Goal: Transaction & Acquisition: Purchase product/service

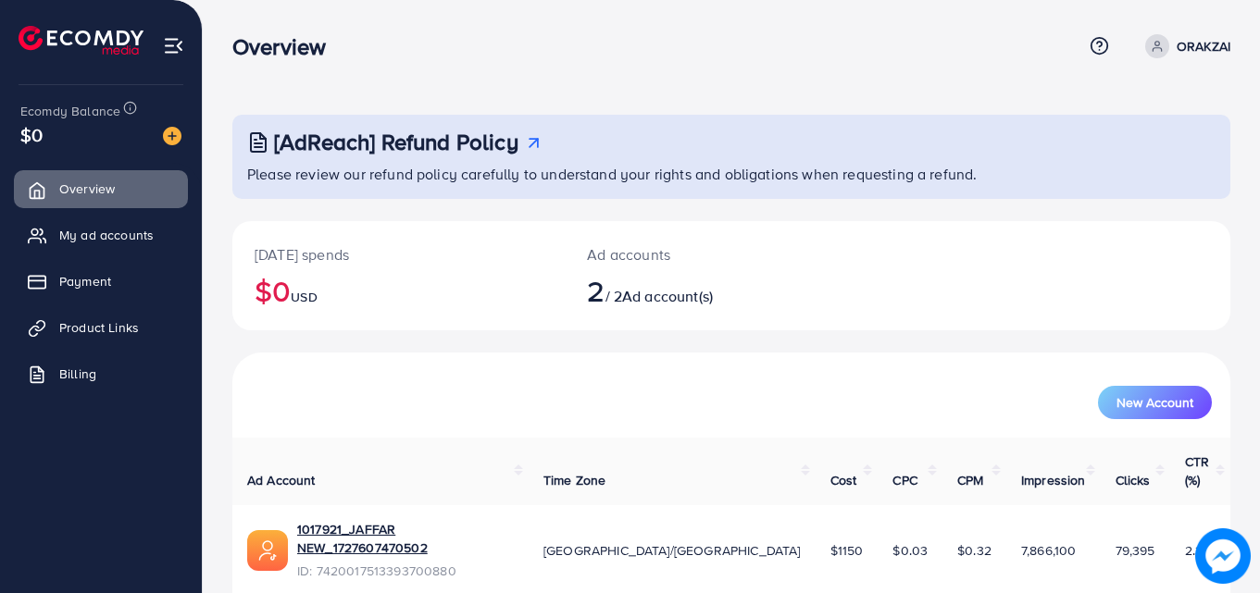
click at [92, 354] on ul "Overview My ad accounts Payment Product Links Billing" at bounding box center [101, 287] width 202 height 249
click at [85, 371] on span "Billing" at bounding box center [82, 374] width 37 height 19
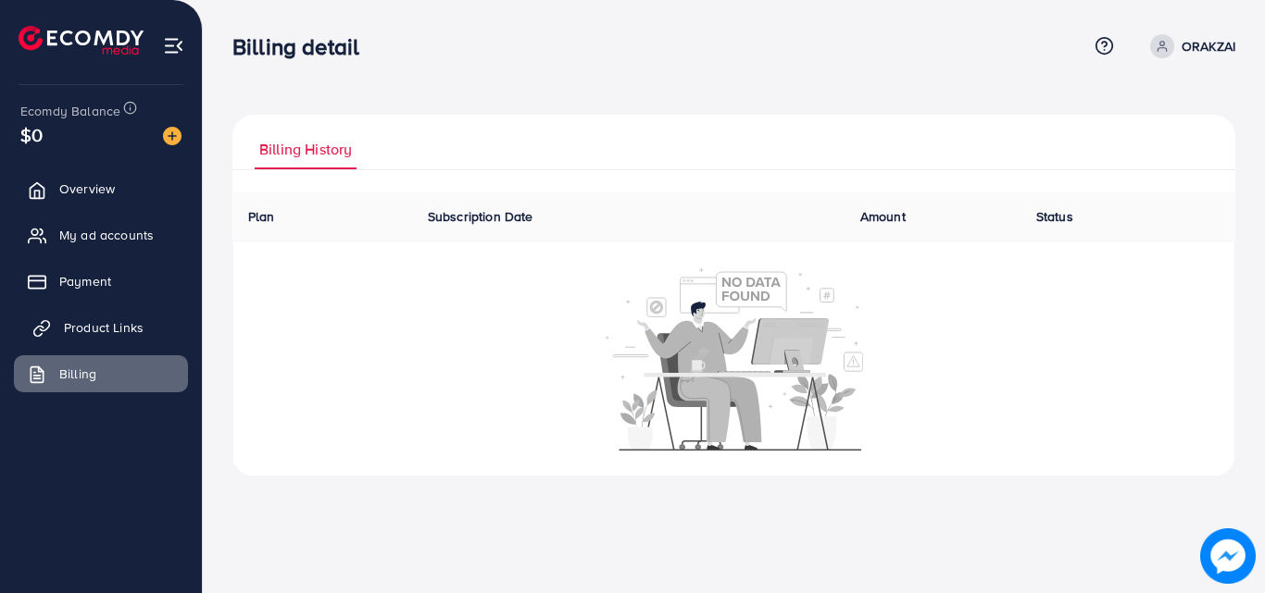
click at [106, 323] on span "Product Links" at bounding box center [104, 327] width 80 height 19
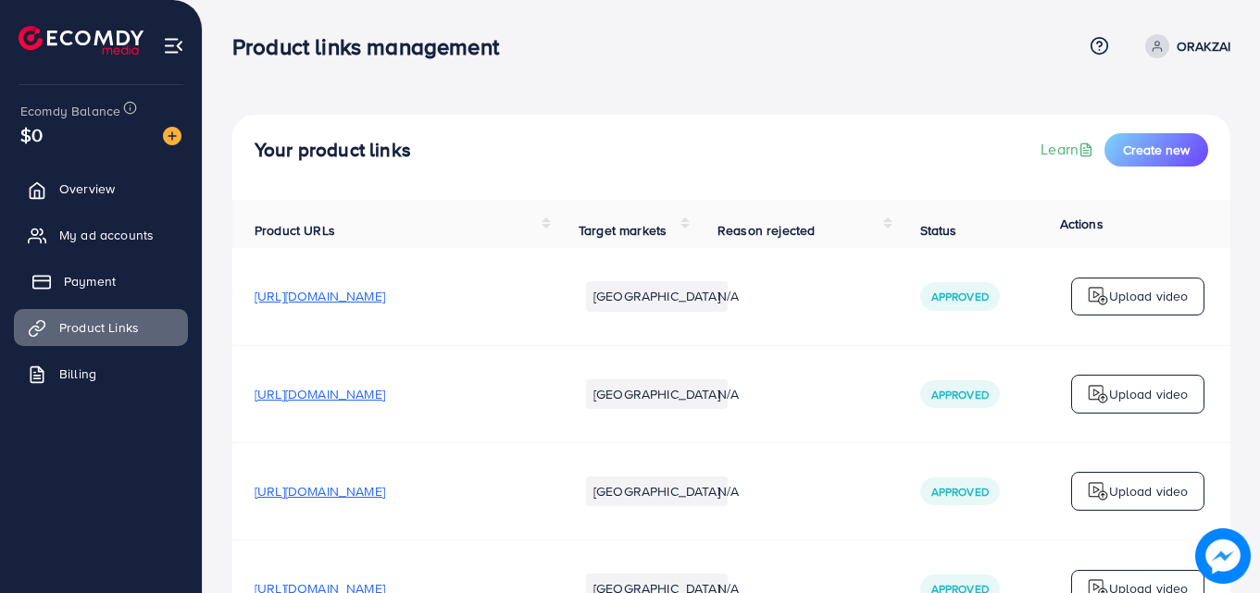
click at [81, 290] on span "Payment" at bounding box center [90, 281] width 52 height 19
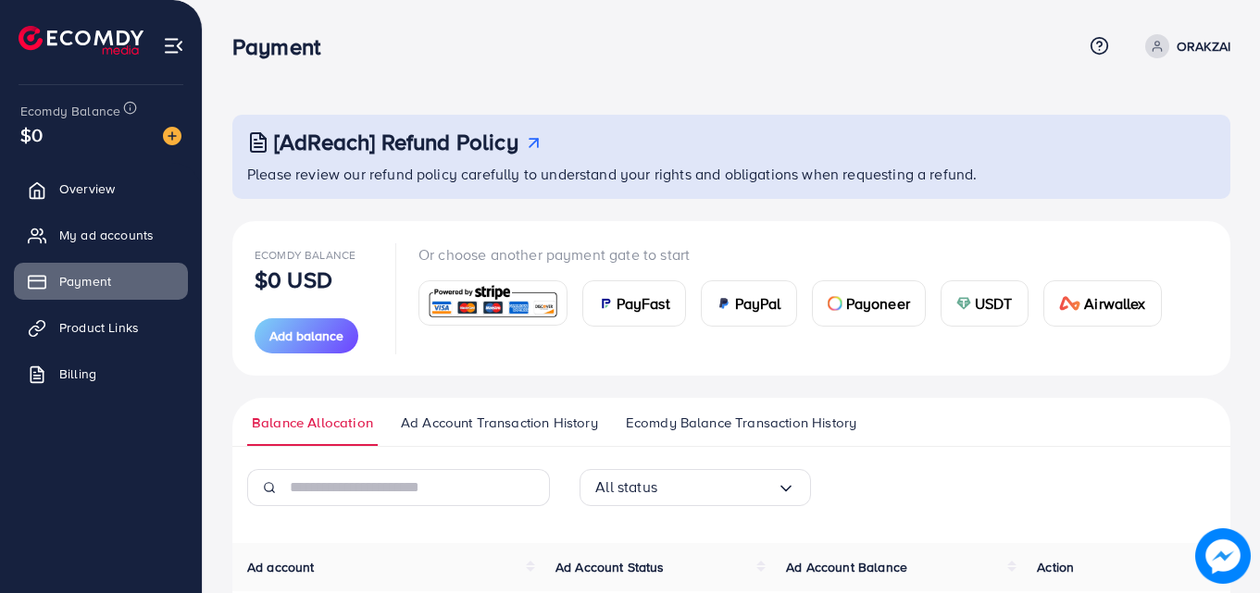
click at [644, 295] on span "PayFast" at bounding box center [644, 304] width 54 height 22
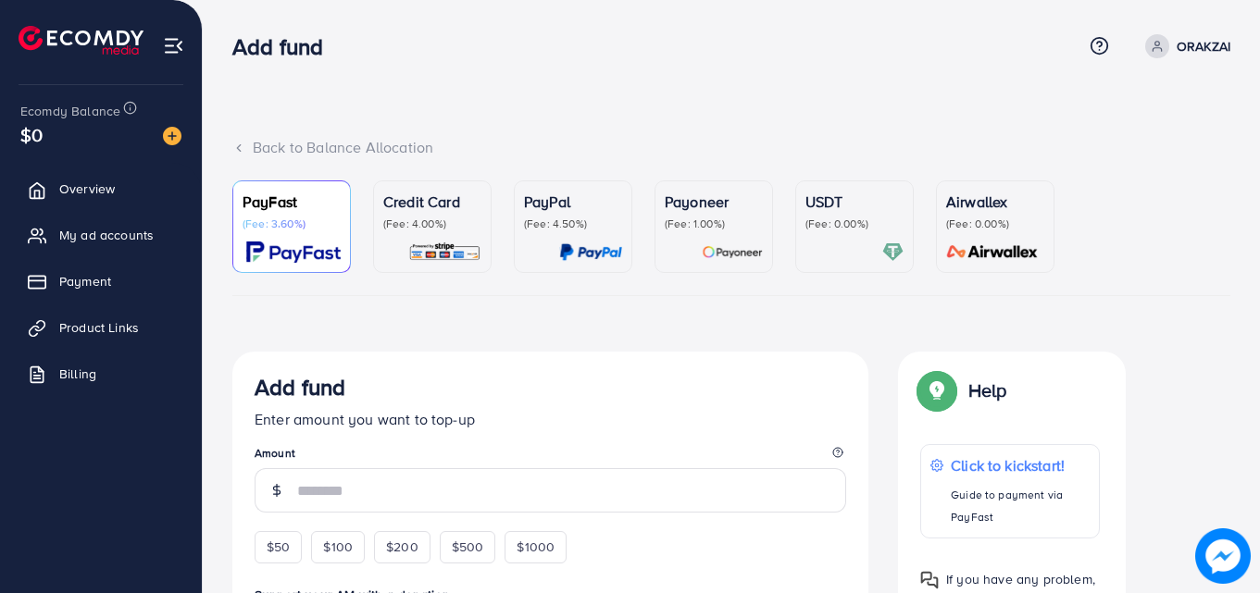
scroll to position [93, 0]
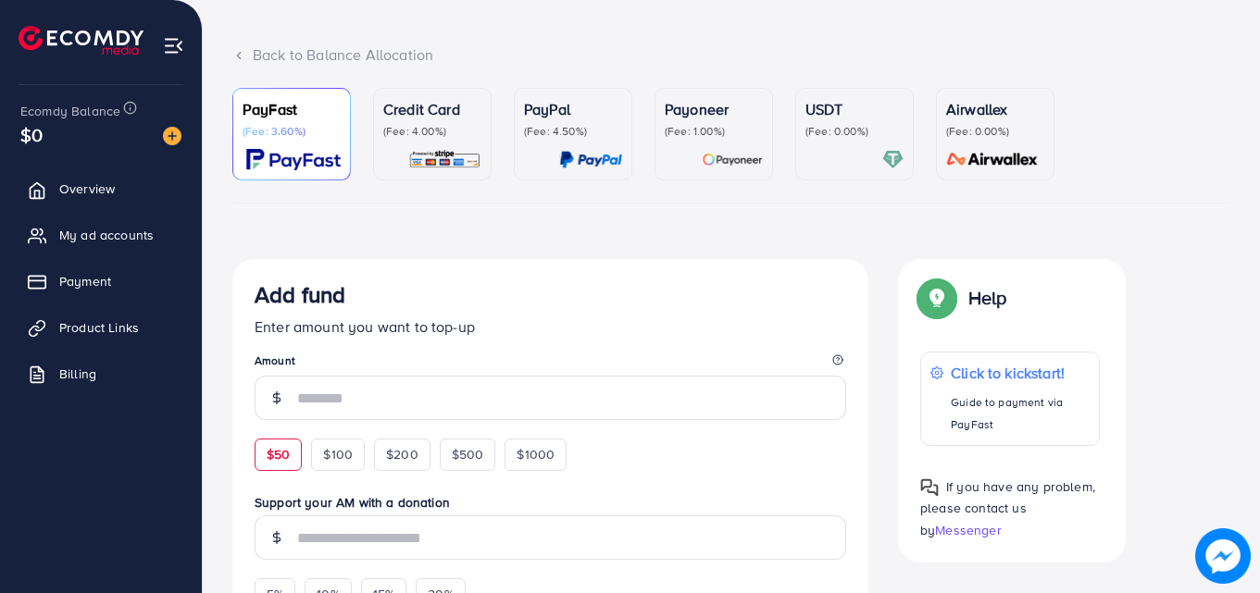
click at [283, 455] on span "$50" at bounding box center [278, 454] width 23 height 19
type input "**"
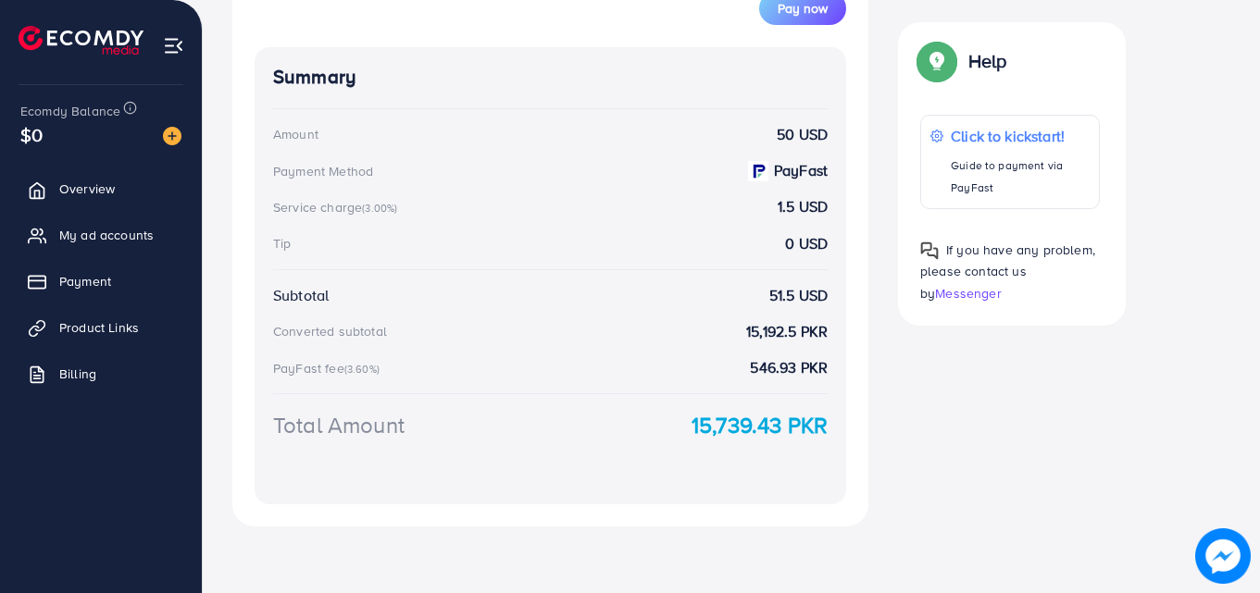
scroll to position [668, 0]
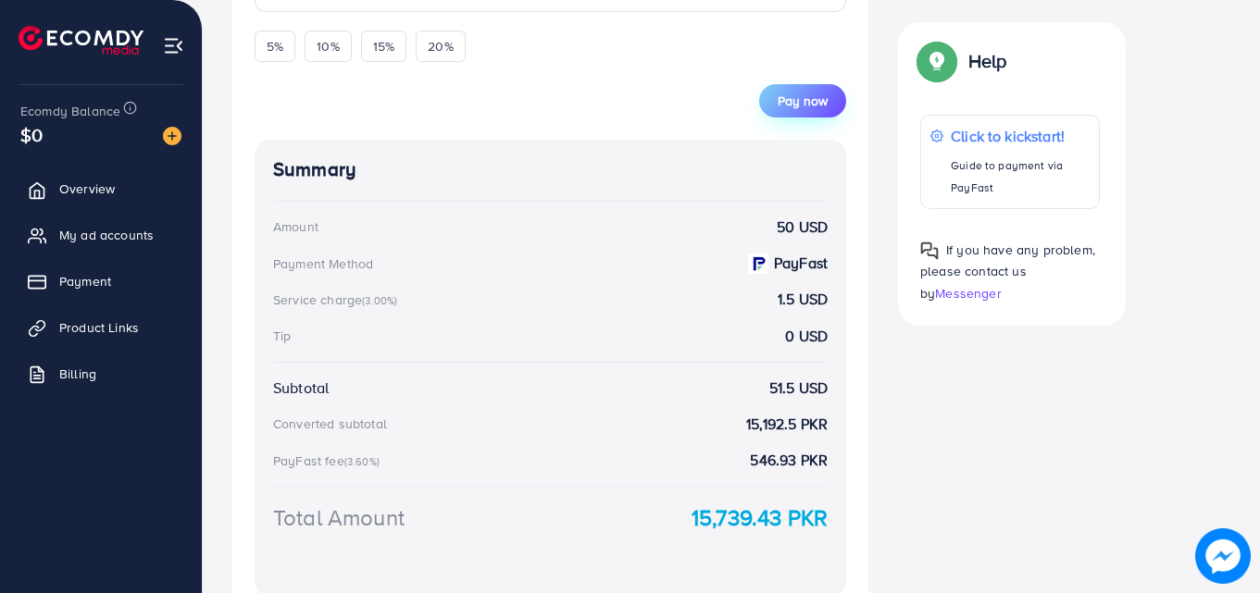
click at [810, 105] on span "Pay now" at bounding box center [803, 101] width 50 height 19
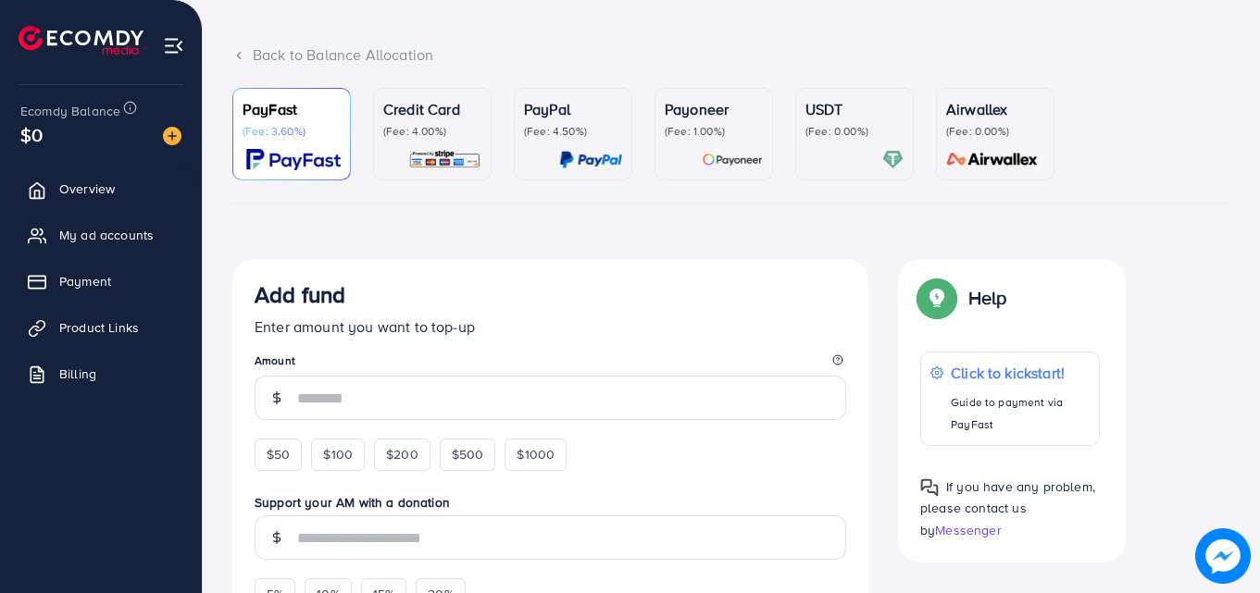
click at [288, 459] on span "$50" at bounding box center [278, 454] width 23 height 19
type input "**"
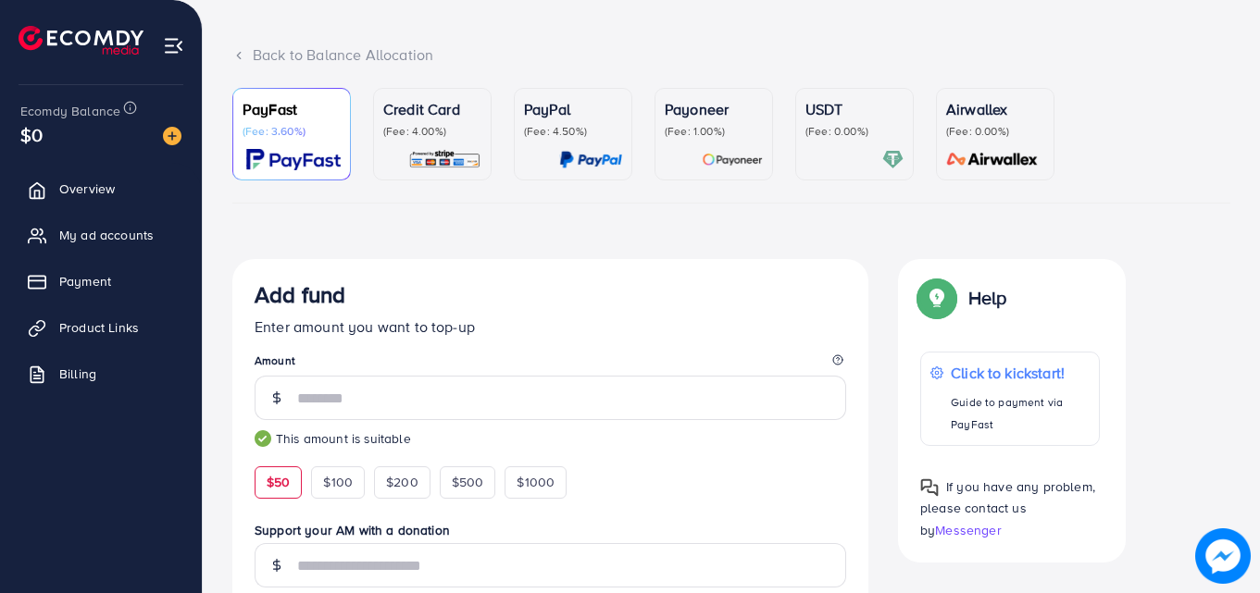
scroll to position [278, 0]
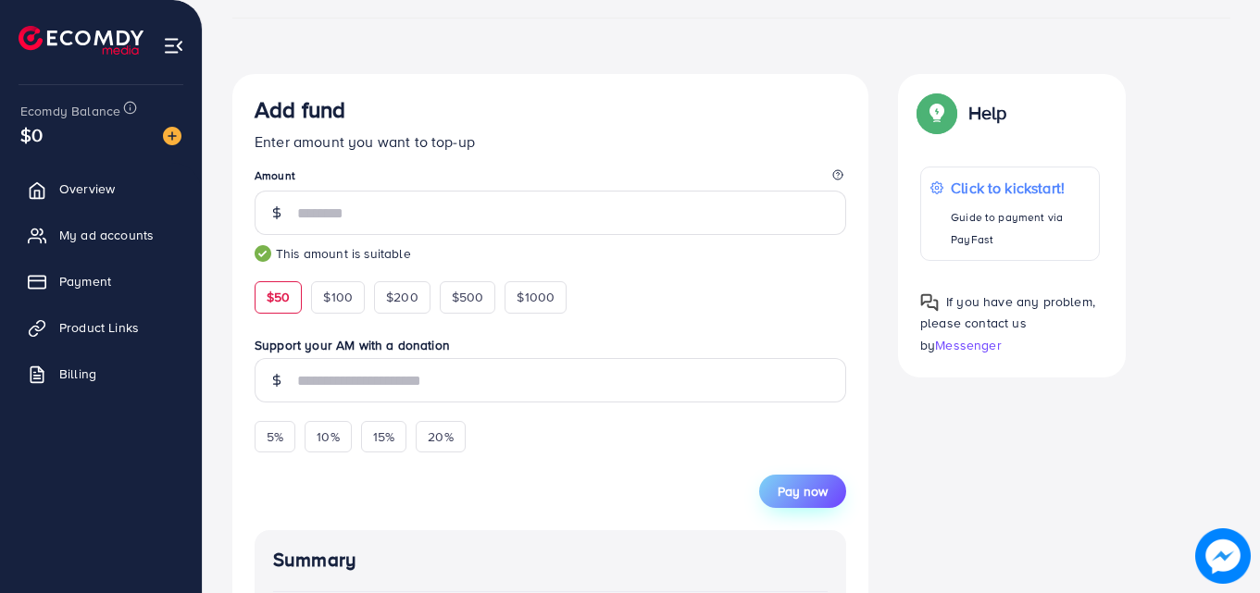
click at [784, 480] on button "Pay now" at bounding box center [802, 491] width 87 height 33
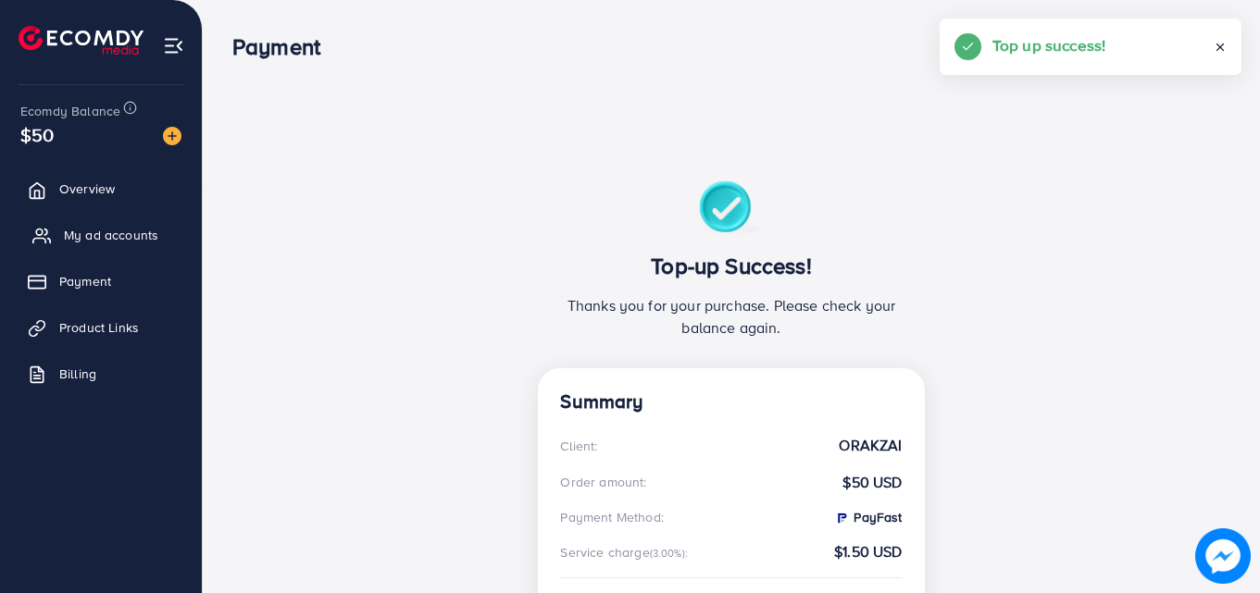
click at [107, 232] on span "My ad accounts" at bounding box center [111, 235] width 94 height 19
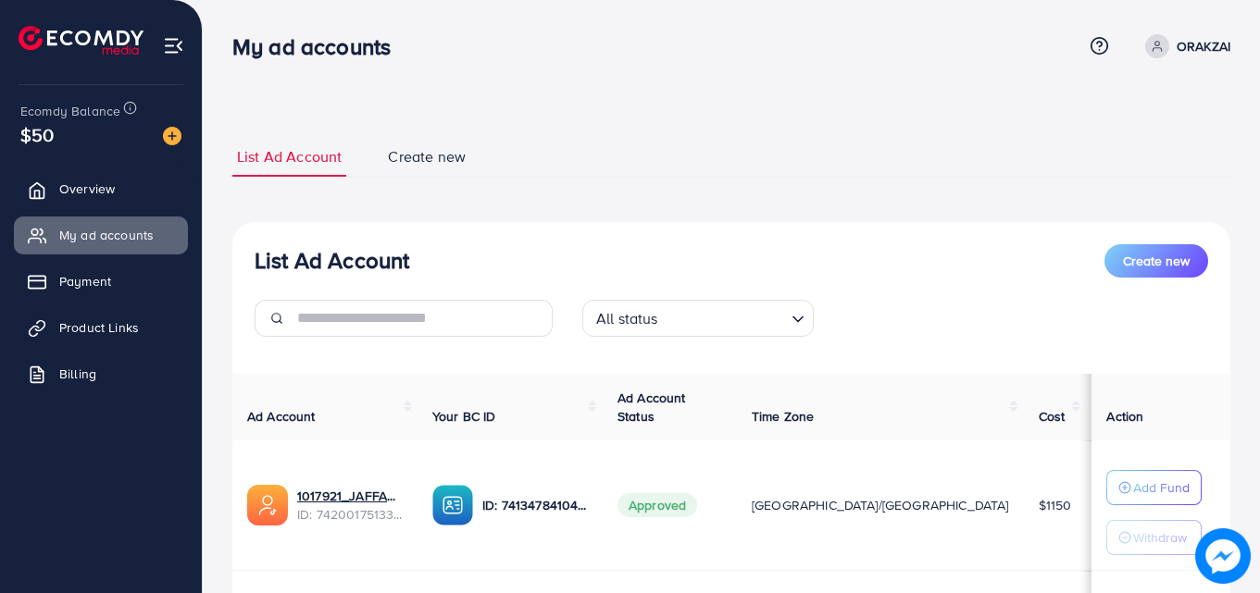
scroll to position [93, 0]
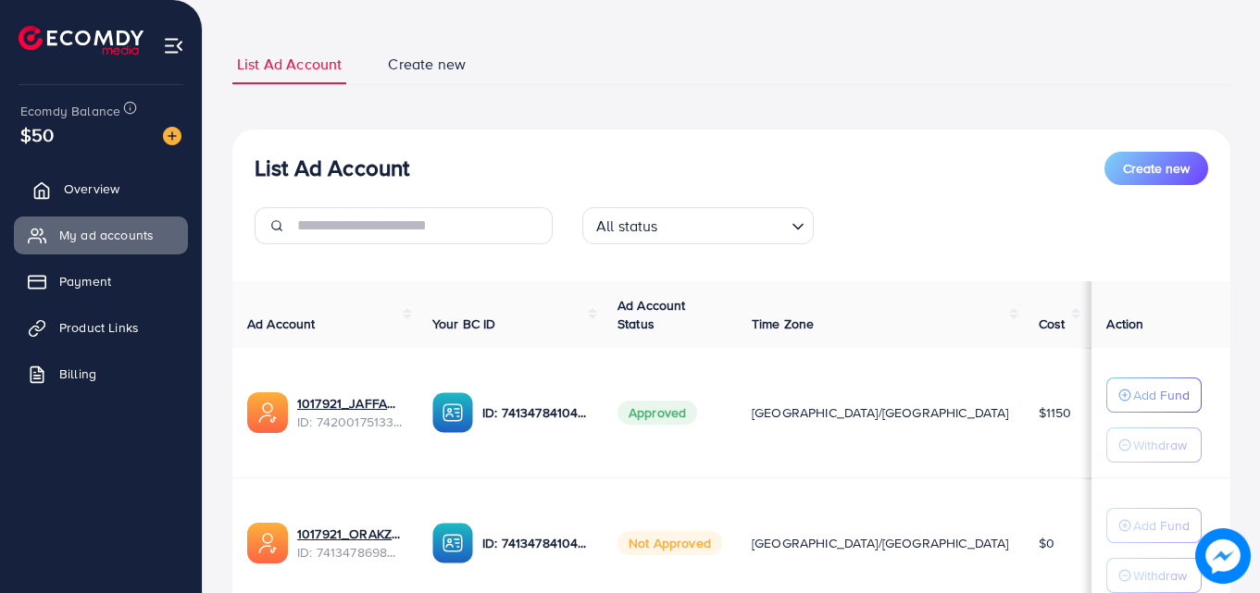
click at [106, 189] on span "Overview" at bounding box center [92, 189] width 56 height 19
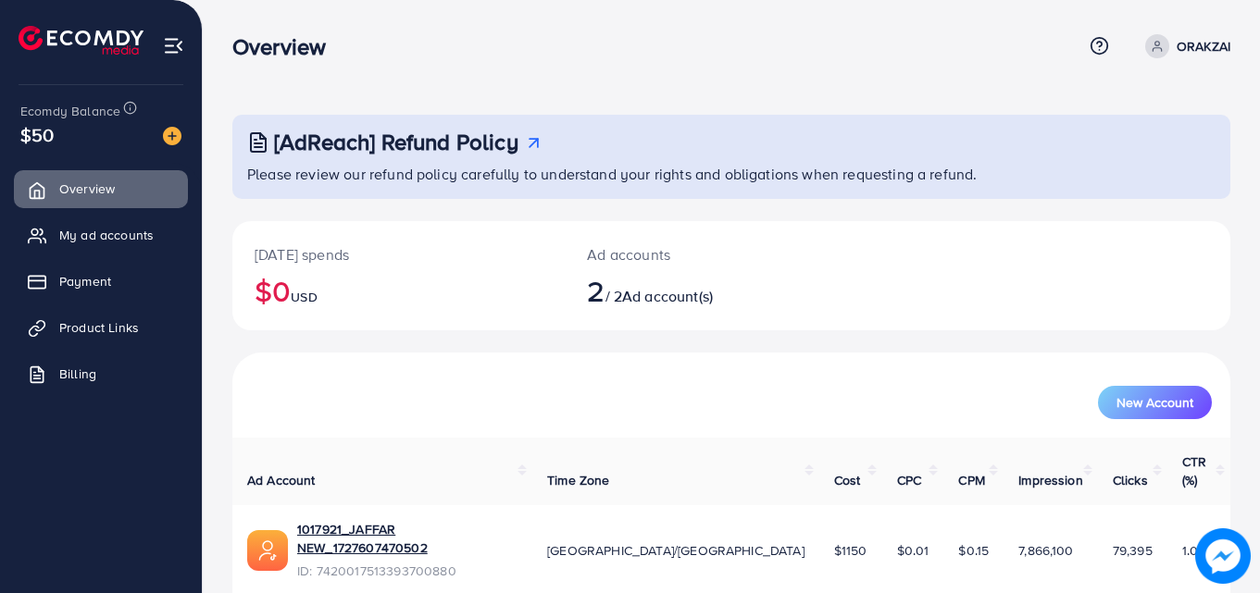
scroll to position [93, 0]
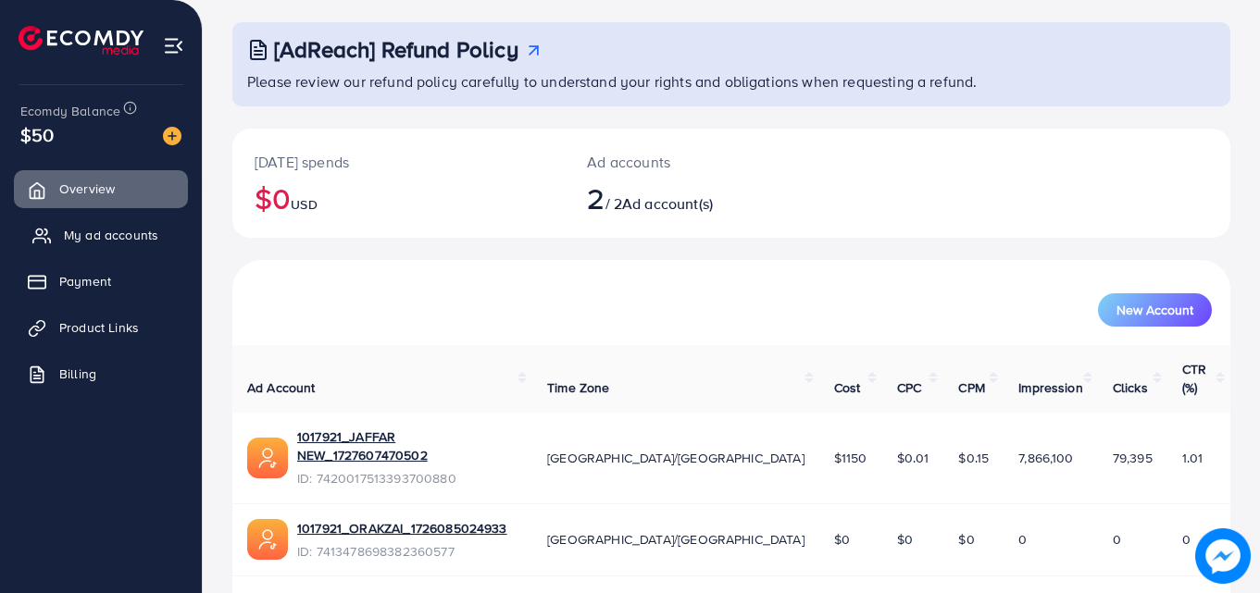
click at [83, 227] on span "My ad accounts" at bounding box center [111, 235] width 94 height 19
